Goal: Task Accomplishment & Management: Use online tool/utility

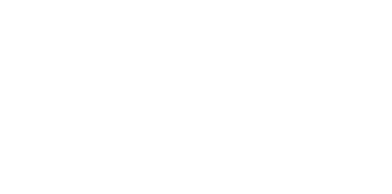
select select "Song"
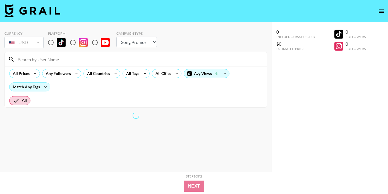
click at [52, 42] on input "radio" at bounding box center [51, 43] width 12 height 12
radio input "true"
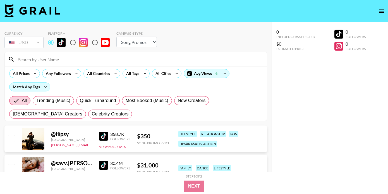
click at [62, 57] on input at bounding box center [139, 59] width 248 height 9
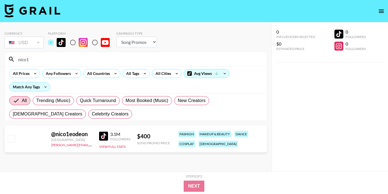
type input "nico1"
